Goal: Task Accomplishment & Management: Use online tool/utility

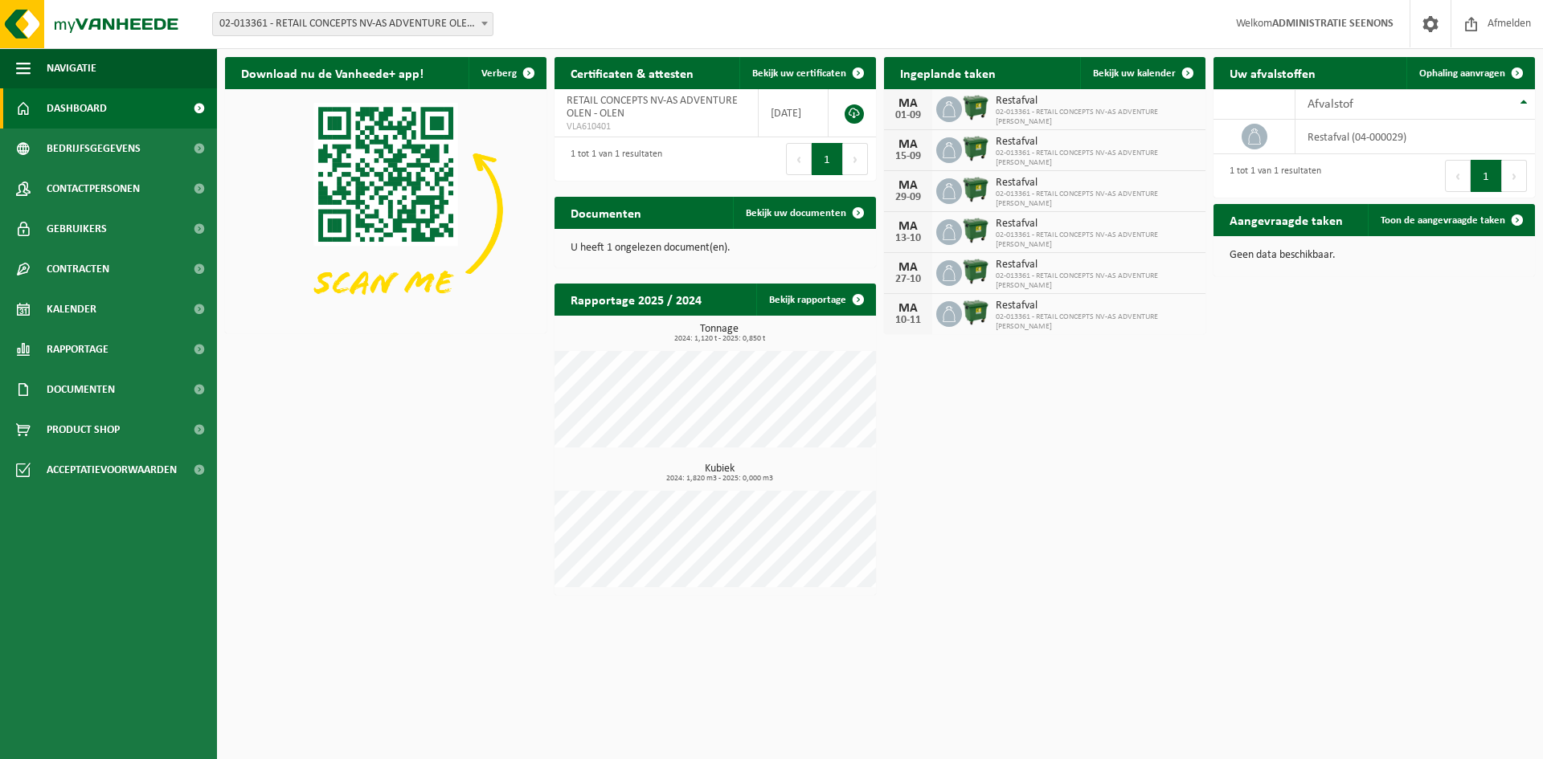
click at [348, 32] on span "02-013361 - RETAIL CONCEPTS NV-AS ADVENTURE OLEN - OLEN" at bounding box center [353, 24] width 280 height 23
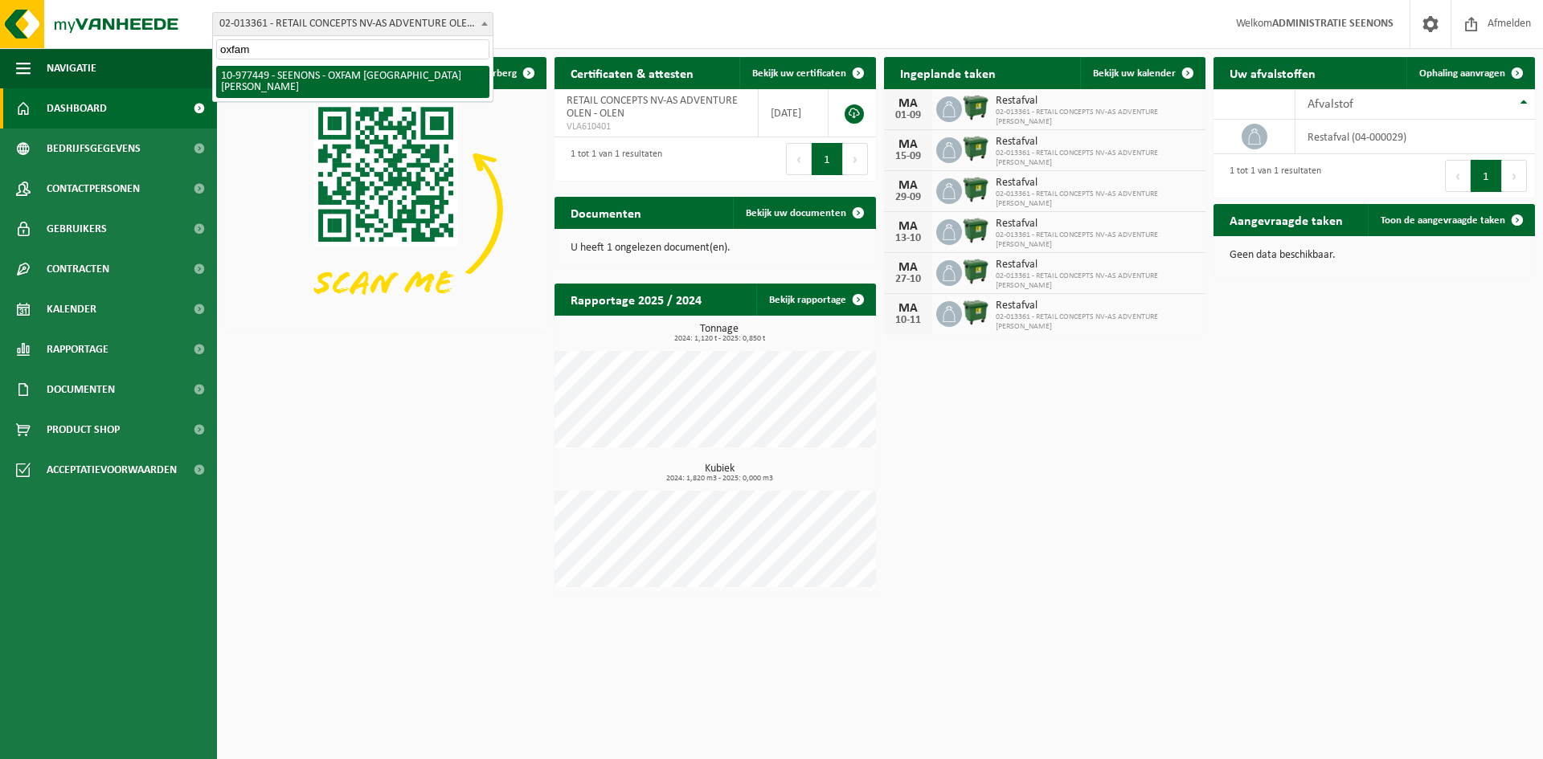
type input "oxfam"
select select "159475"
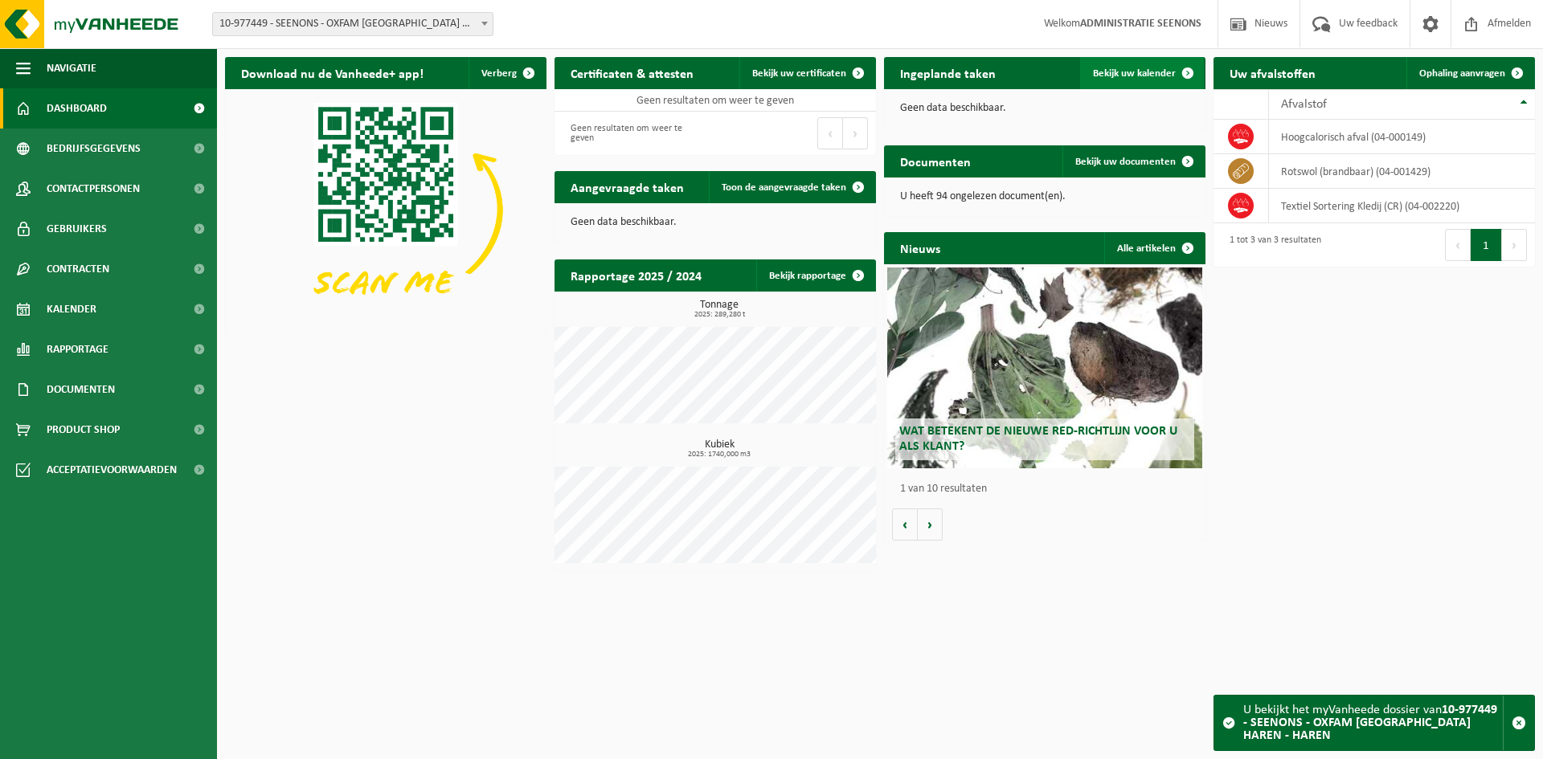
click at [1144, 76] on span "Bekijk uw kalender" at bounding box center [1134, 73] width 83 height 10
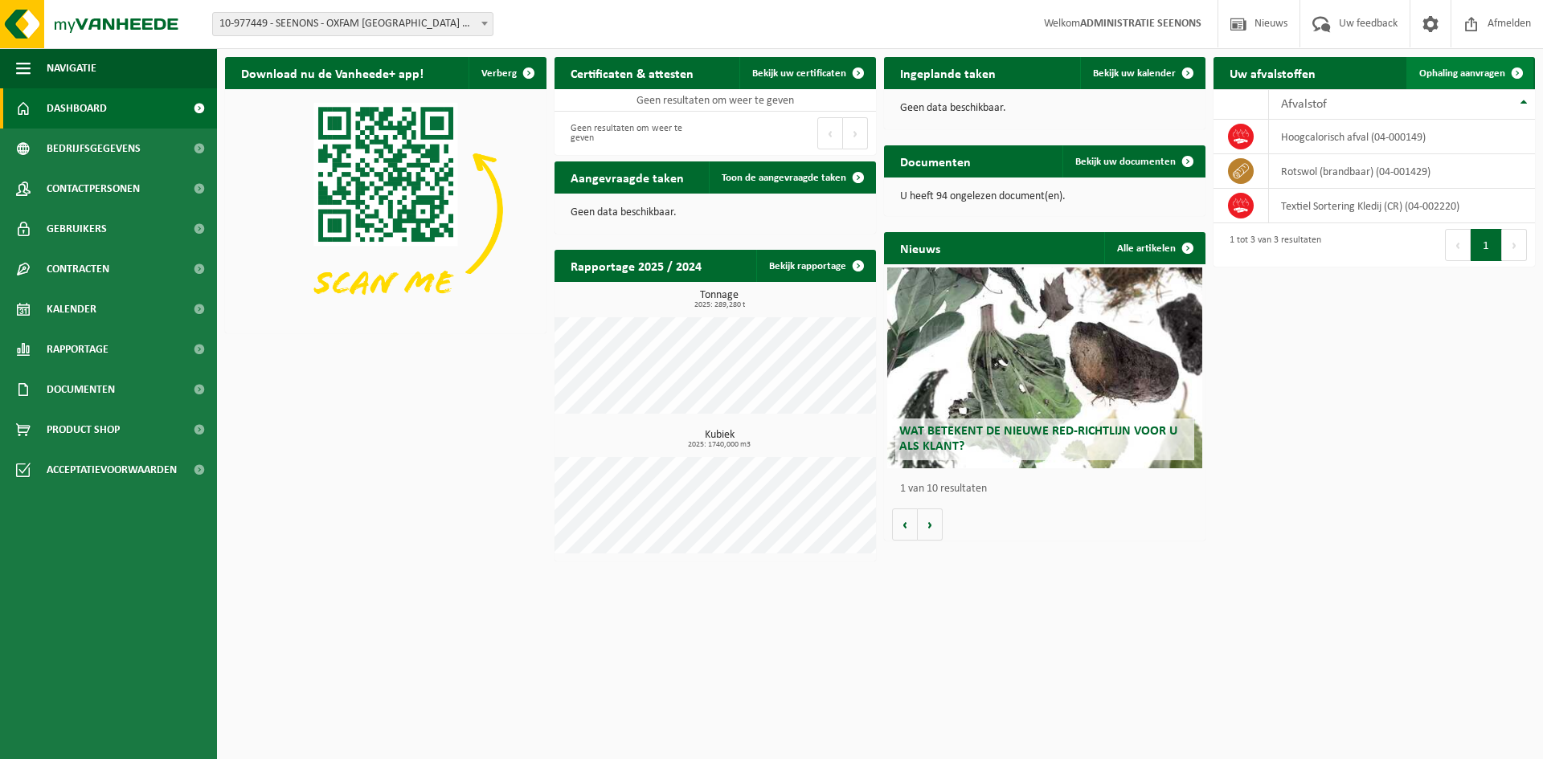
click at [1496, 67] on link "Ophaling aanvragen" at bounding box center [1469, 73] width 127 height 32
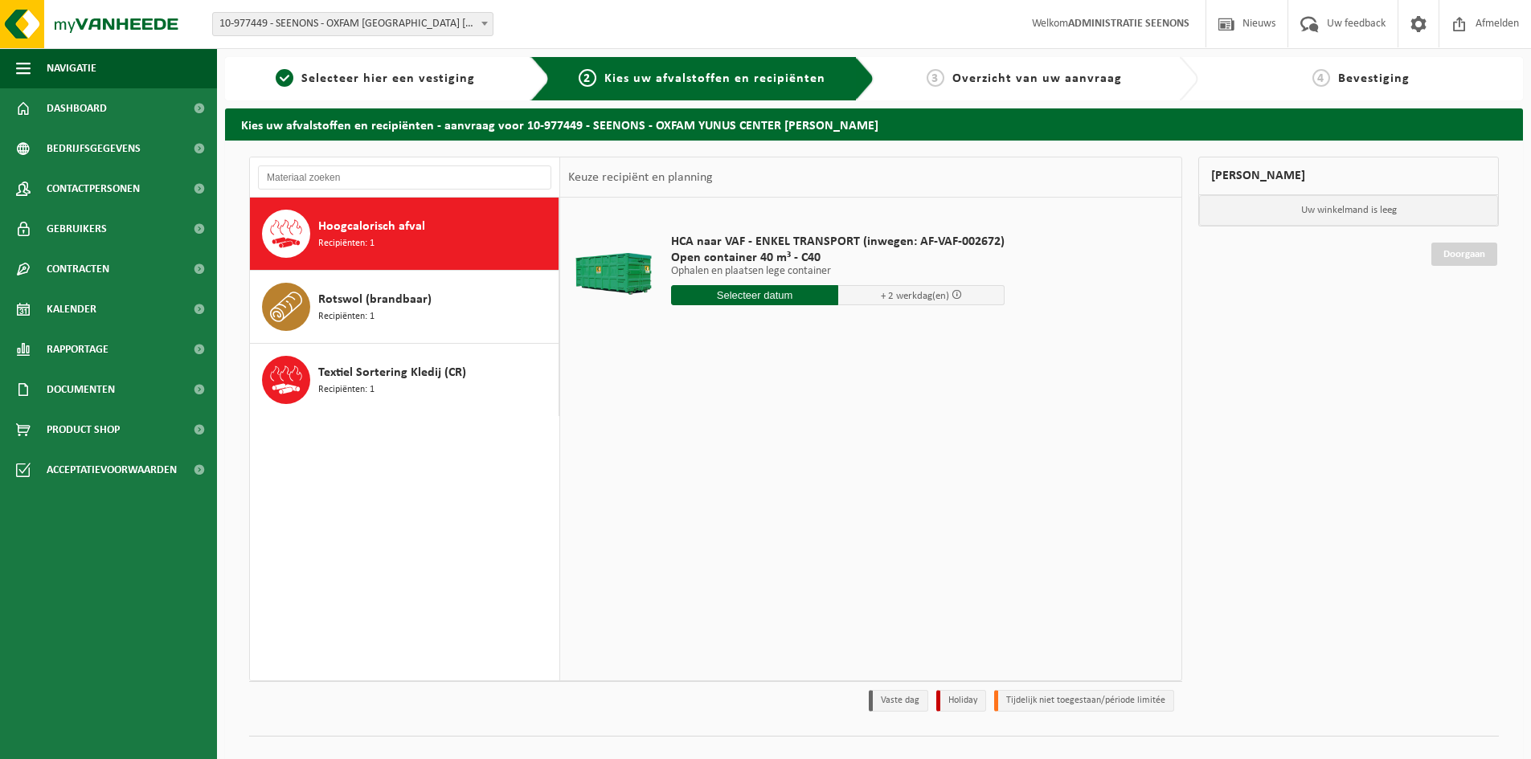
click at [747, 297] on input "text" at bounding box center [754, 295] width 167 height 20
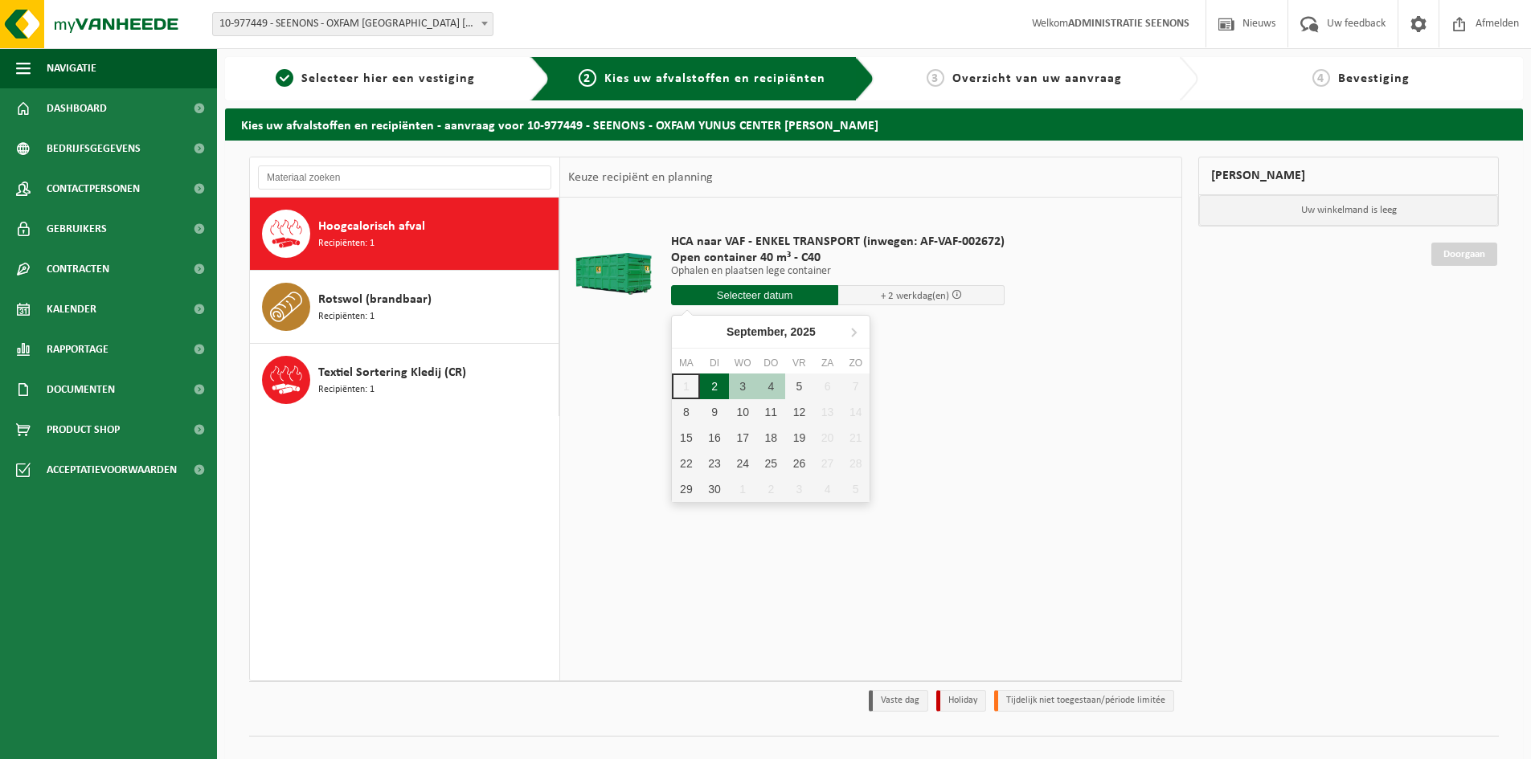
click at [708, 381] on div "2" at bounding box center [714, 387] width 28 height 26
type input "Van [DATE]"
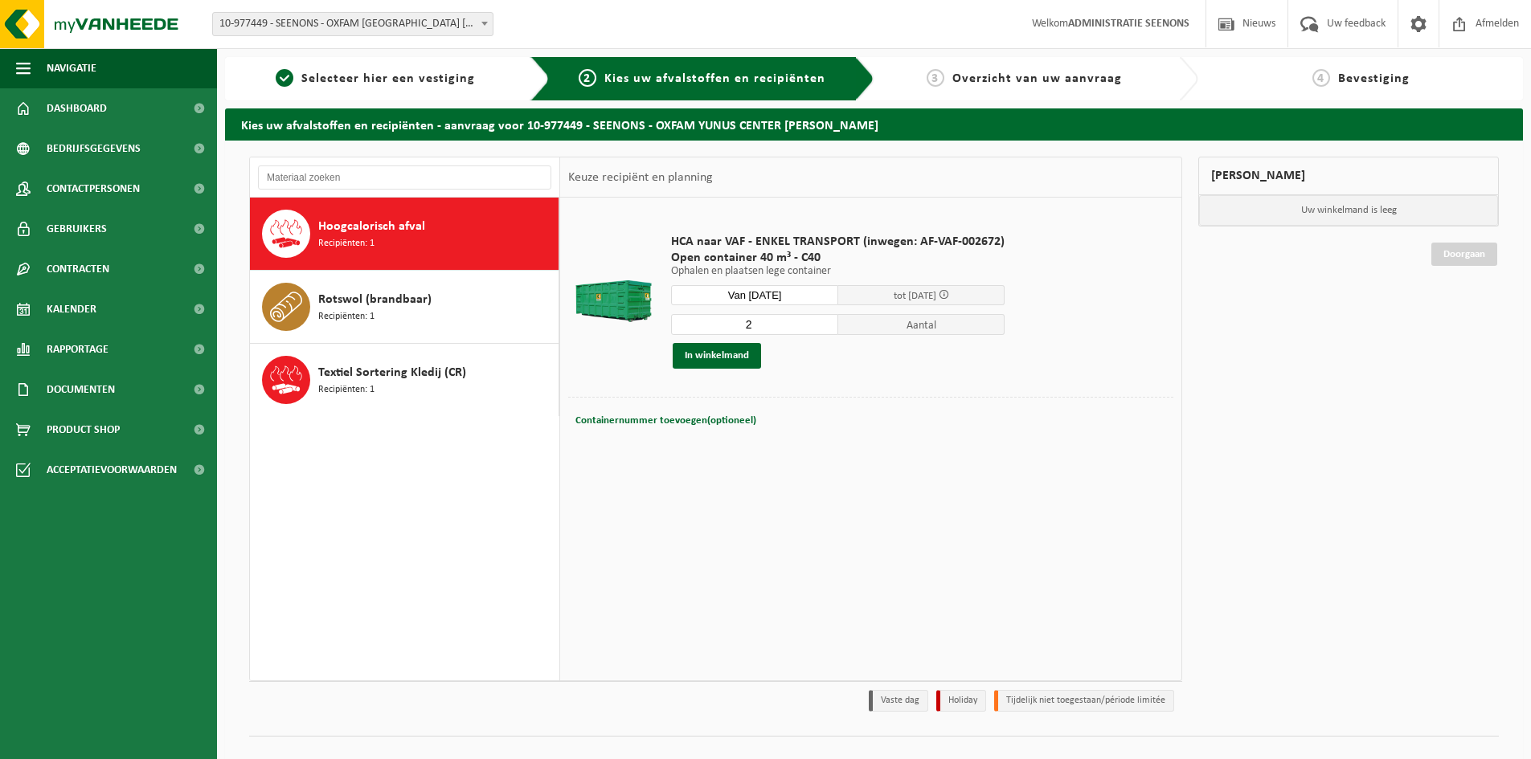
type input "2"
click at [825, 319] on input "2" at bounding box center [754, 324] width 167 height 21
click at [733, 355] on button "In winkelmand" at bounding box center [717, 356] width 88 height 26
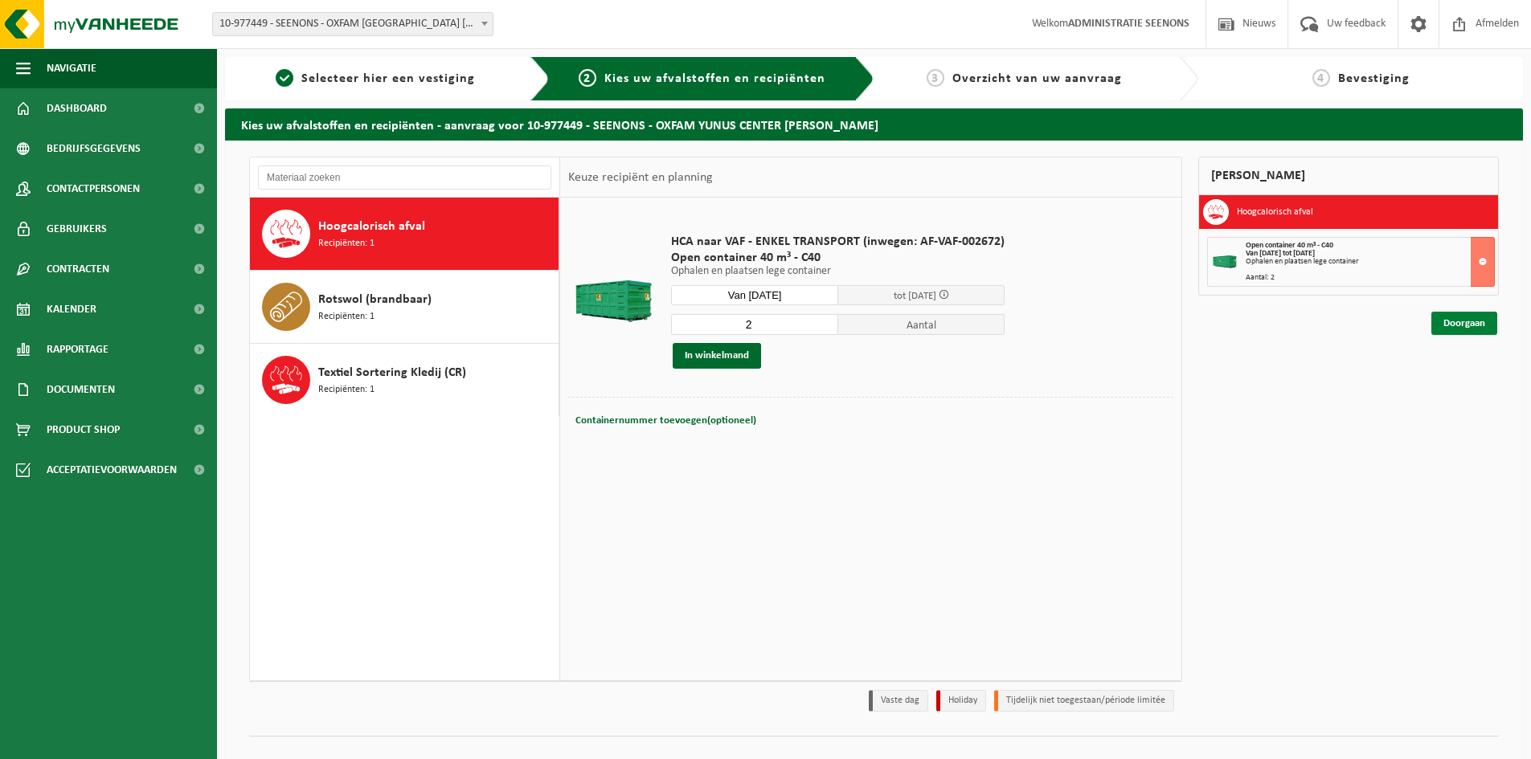
click at [1466, 329] on link "Doorgaan" at bounding box center [1464, 323] width 66 height 23
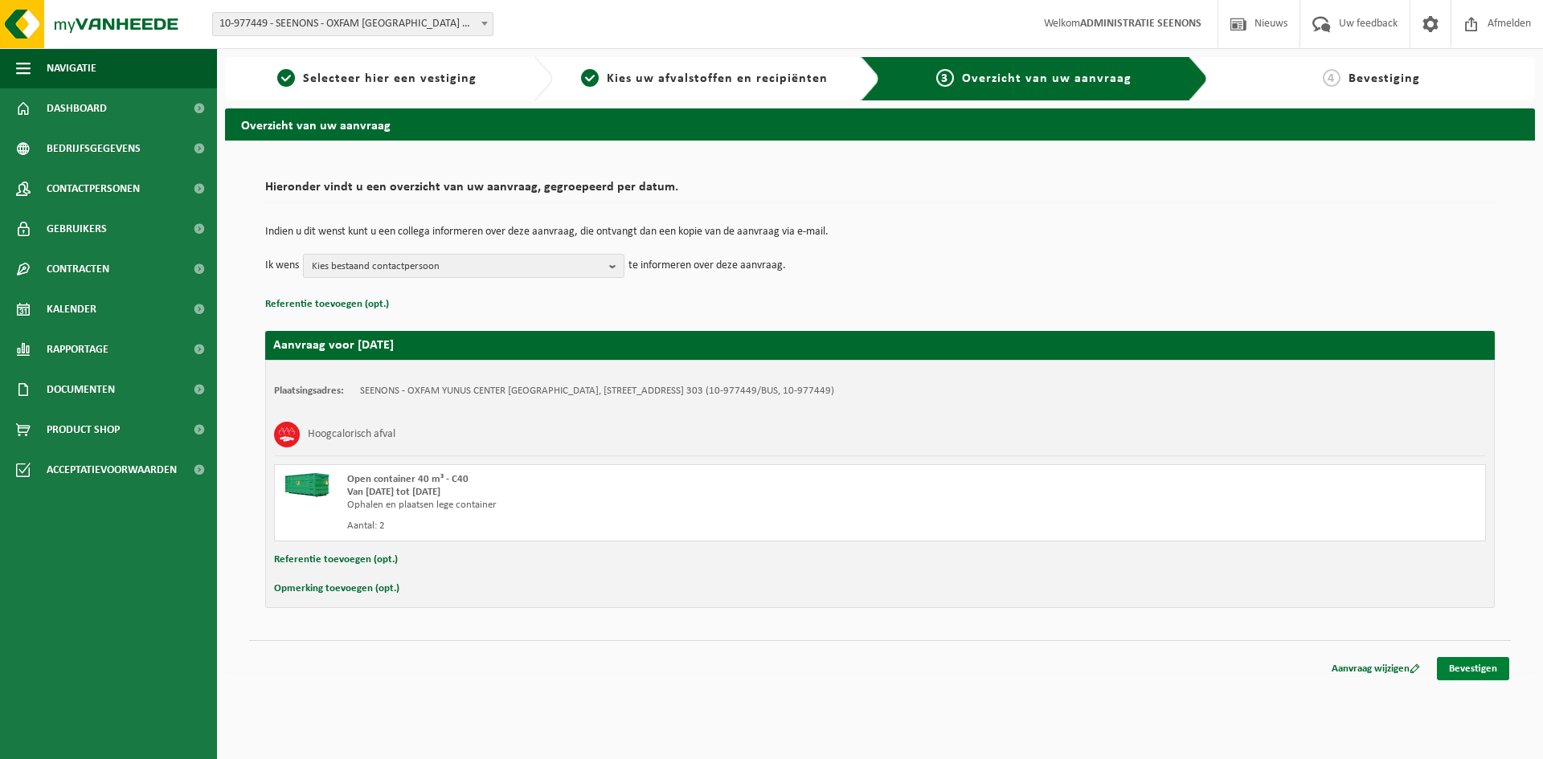
click at [1484, 675] on link "Bevestigen" at bounding box center [1473, 668] width 72 height 23
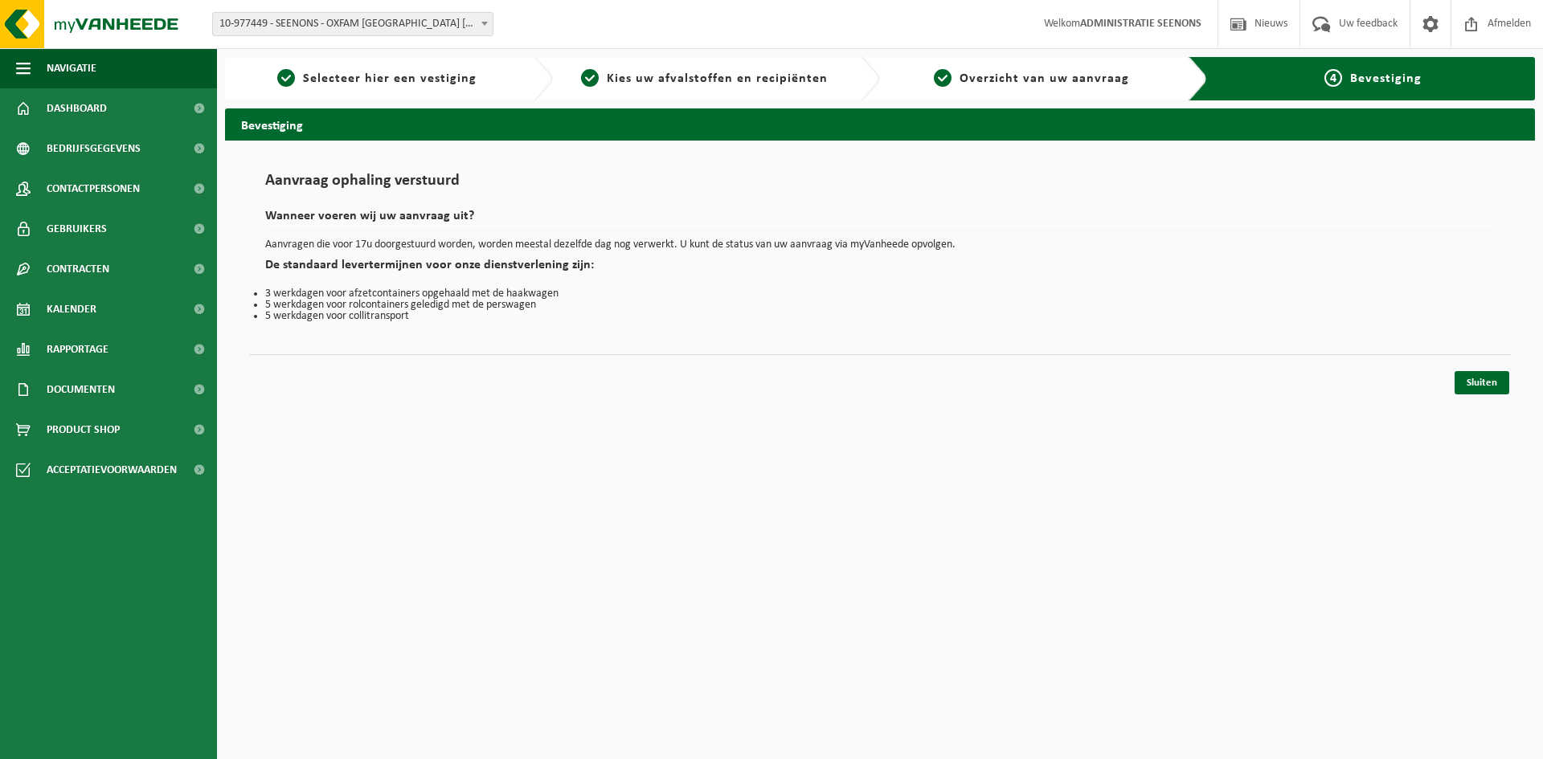
click at [1491, 407] on html "Vestiging: 02-013361 - RETAIL CONCEPTS NV-AS ADVENTURE OLEN - OLEN 02-013362 - …" at bounding box center [771, 379] width 1543 height 759
click at [1492, 388] on link "Sluiten" at bounding box center [1482, 382] width 55 height 23
